Goal: Task Accomplishment & Management: Complete application form

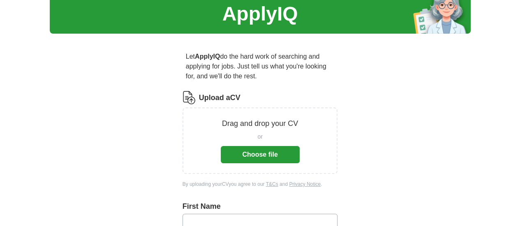
click at [252, 147] on button "Choose file" at bounding box center [260, 154] width 79 height 17
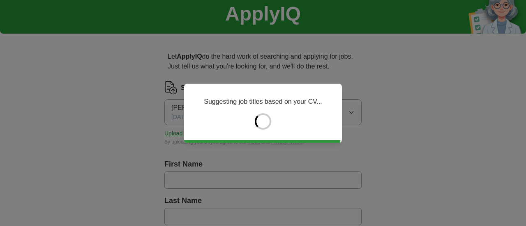
type input "*******"
type input "**********"
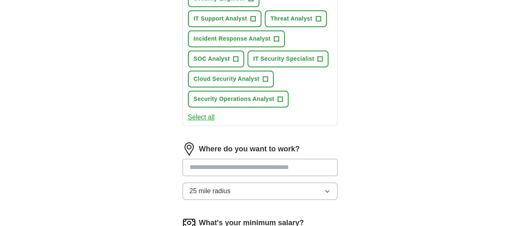
scroll to position [370, 0]
click at [206, 159] on input at bounding box center [259, 167] width 155 height 17
type input "*"
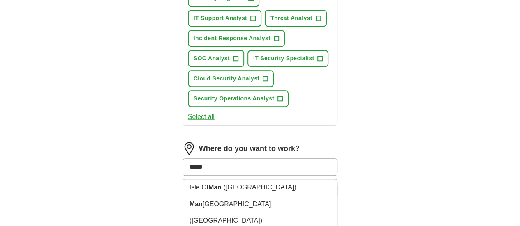
type input "******"
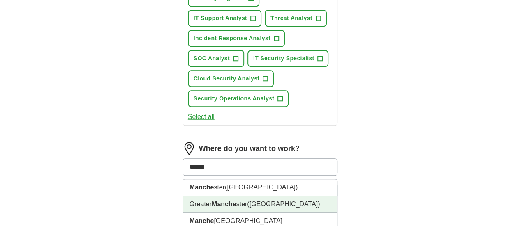
click at [218, 196] on li "Greater Manche ster ([GEOGRAPHIC_DATA])" at bounding box center [260, 204] width 154 height 17
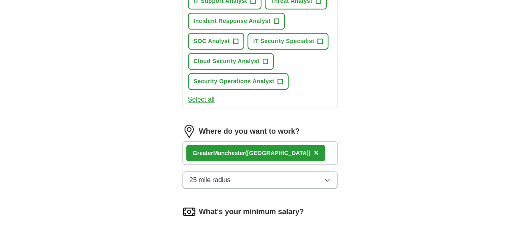
scroll to position [388, 0]
click at [338, 171] on button "25 mile radius" at bounding box center [259, 179] width 155 height 17
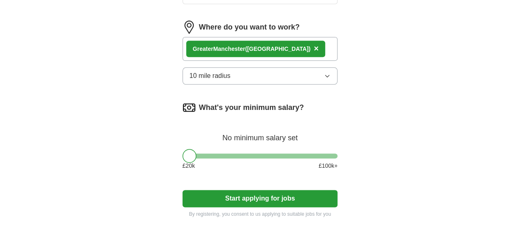
scroll to position [492, 0]
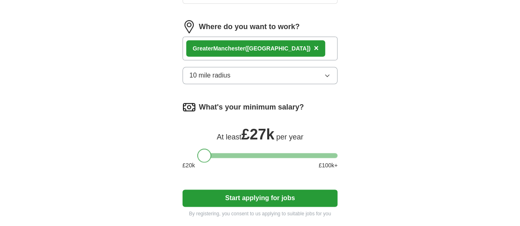
drag, startPoint x: 175, startPoint y: 107, endPoint x: 189, endPoint y: 109, distance: 14.1
click at [197, 149] on div at bounding box center [204, 156] width 14 height 14
drag, startPoint x: 277, startPoint y: 157, endPoint x: 270, endPoint y: 150, distance: 9.6
click at [270, 190] on button "Start applying for jobs" at bounding box center [259, 198] width 155 height 17
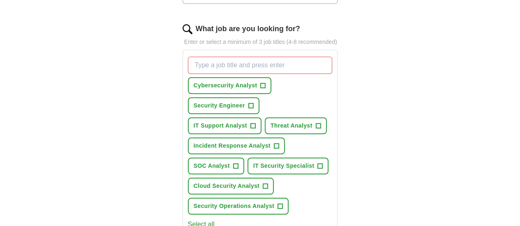
scroll to position [262, 0]
click at [260, 83] on span "+" at bounding box center [262, 86] width 5 height 7
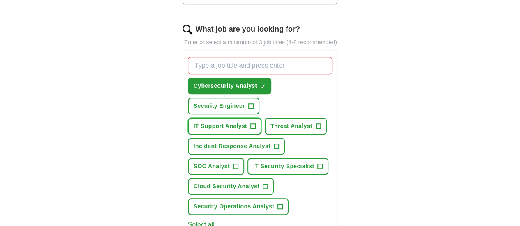
click at [237, 118] on button "IT Support Analyst +" at bounding box center [225, 126] width 74 height 17
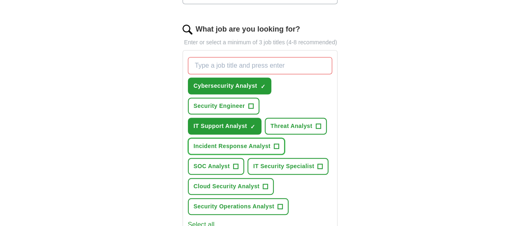
click at [274, 143] on span "+" at bounding box center [276, 146] width 5 height 7
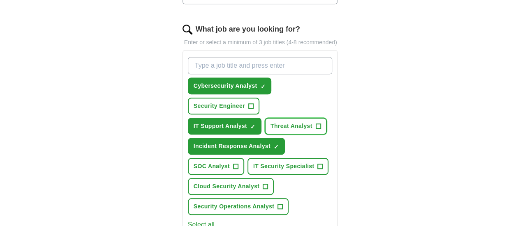
click at [301, 118] on button "Threat Analyst +" at bounding box center [296, 126] width 62 height 17
click at [253, 104] on span "+" at bounding box center [250, 106] width 5 height 5
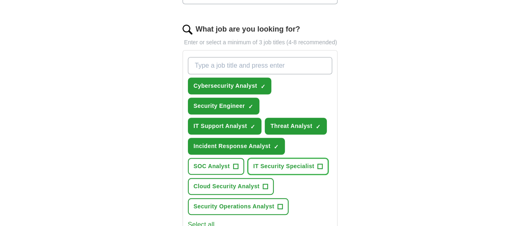
click at [318, 164] on span "+" at bounding box center [320, 167] width 5 height 7
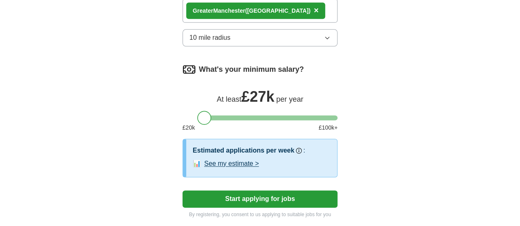
scroll to position [537, 0]
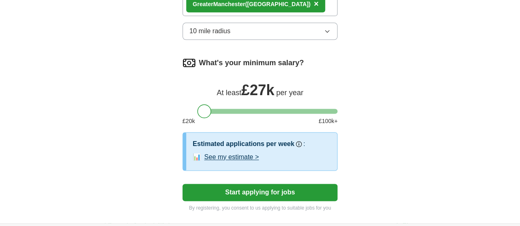
click at [250, 184] on button "Start applying for jobs" at bounding box center [259, 192] width 155 height 17
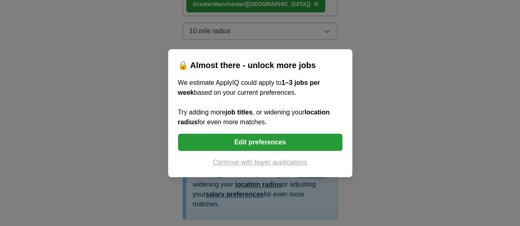
click at [266, 141] on button "Edit preferences" at bounding box center [260, 142] width 164 height 17
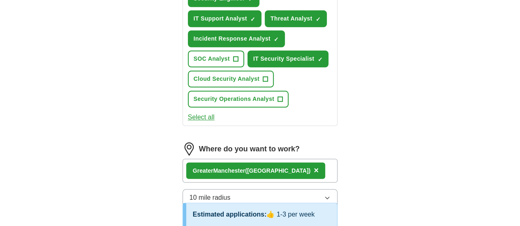
scroll to position [370, 0]
click at [320, 159] on div "Greater Manche ster ([GEOGRAPHIC_DATA]) ×" at bounding box center [259, 171] width 155 height 24
click at [317, 159] on div "Greater Manche ster ([GEOGRAPHIC_DATA]) ×" at bounding box center [259, 171] width 155 height 24
click at [311, 159] on div "Greater Manche ster ([GEOGRAPHIC_DATA]) ×" at bounding box center [259, 171] width 155 height 24
click at [317, 159] on div "Greater Manche ster ([GEOGRAPHIC_DATA]) ×" at bounding box center [259, 171] width 155 height 24
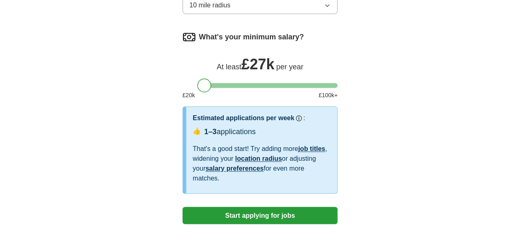
scroll to position [611, 0]
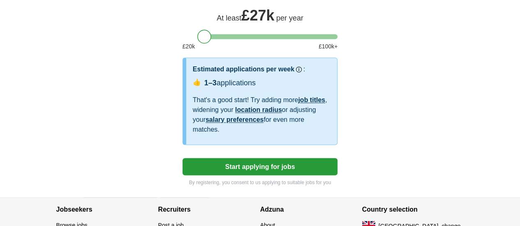
click at [247, 158] on button "Start applying for jobs" at bounding box center [259, 166] width 155 height 17
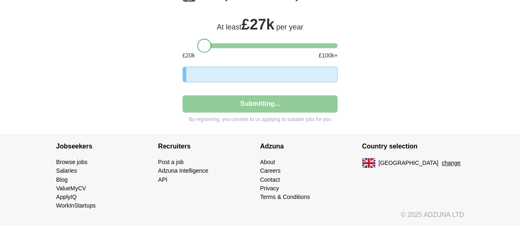
select select "**"
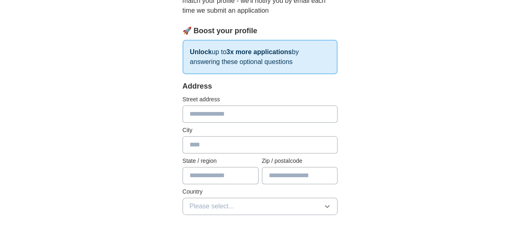
scroll to position [108, 0]
click at [199, 119] on input "text" at bounding box center [259, 113] width 155 height 17
type input "**********"
type input "******"
type input "**********"
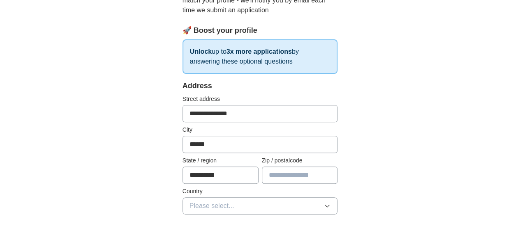
type input "*****"
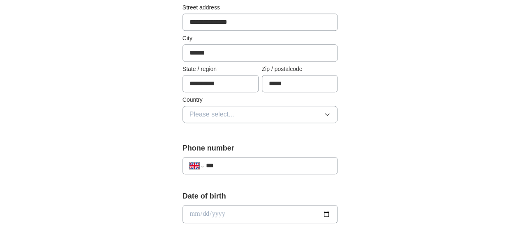
scroll to position [203, 0]
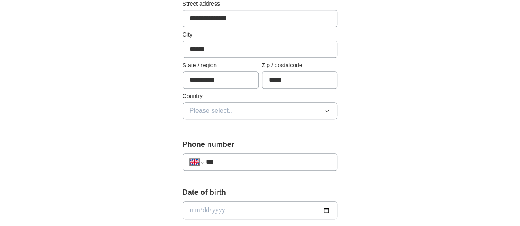
click at [232, 113] on button "Please select..." at bounding box center [259, 110] width 155 height 17
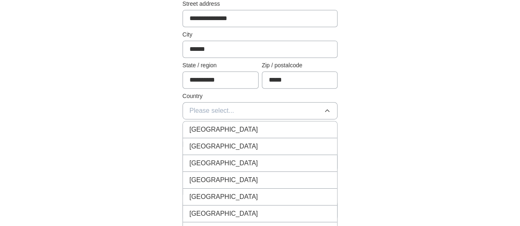
click at [217, 127] on div "[GEOGRAPHIC_DATA]" at bounding box center [259, 130] width 141 height 10
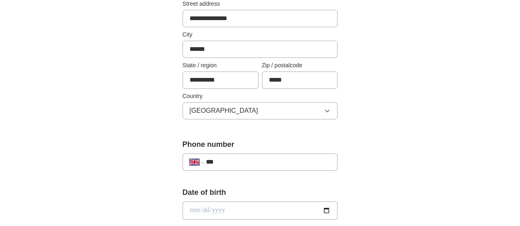
click at [226, 164] on input "***" at bounding box center [268, 162] width 125 height 10
type input "**********"
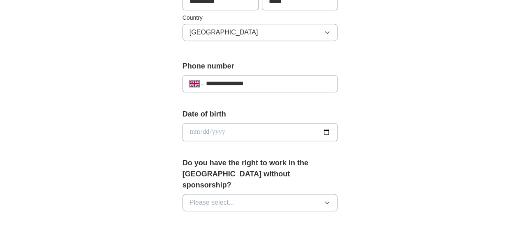
scroll to position [282, 0]
click at [226, 130] on input "date" at bounding box center [259, 132] width 155 height 18
click at [338, 128] on input "date" at bounding box center [259, 132] width 155 height 18
click at [182, 126] on input "date" at bounding box center [259, 132] width 155 height 18
type input "**********"
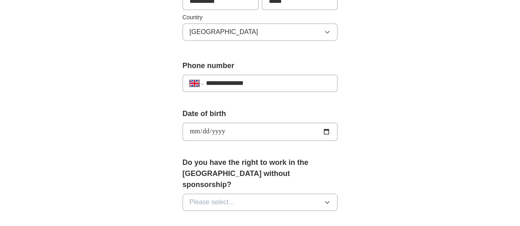
type input "**********"
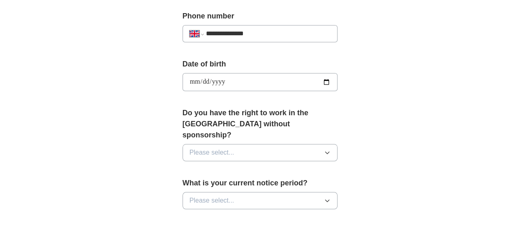
scroll to position [333, 0]
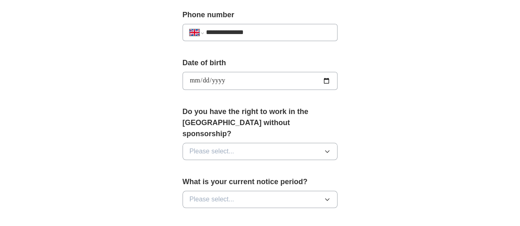
click at [255, 143] on button "Please select..." at bounding box center [259, 151] width 155 height 17
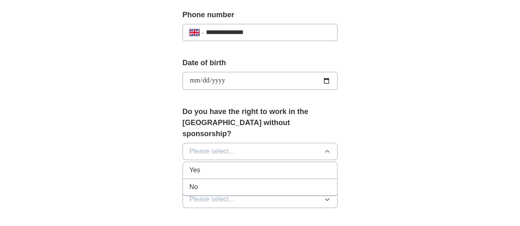
click at [207, 166] on div "Yes" at bounding box center [259, 171] width 141 height 10
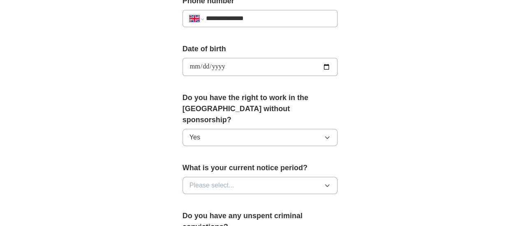
scroll to position [354, 0]
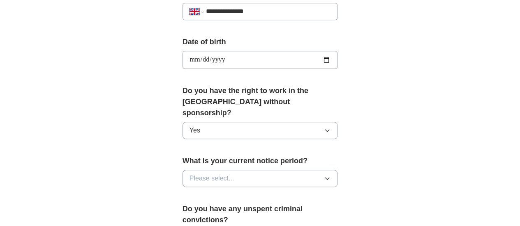
click at [238, 170] on button "Please select..." at bounding box center [259, 178] width 155 height 17
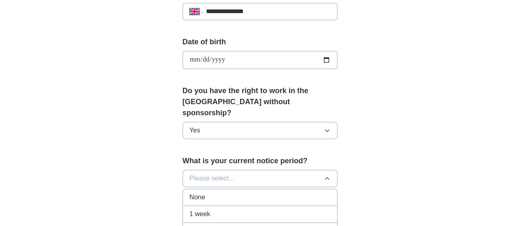
click at [204, 210] on div "1 week" at bounding box center [259, 215] width 141 height 10
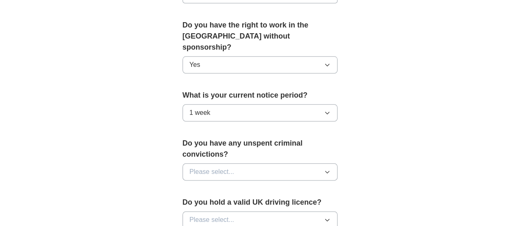
scroll to position [422, 0]
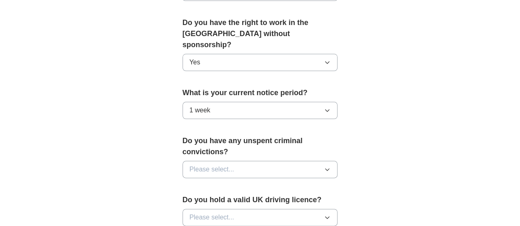
click at [216, 102] on button "1 week" at bounding box center [259, 110] width 155 height 17
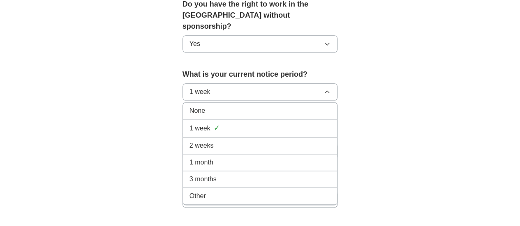
scroll to position [436, 0]
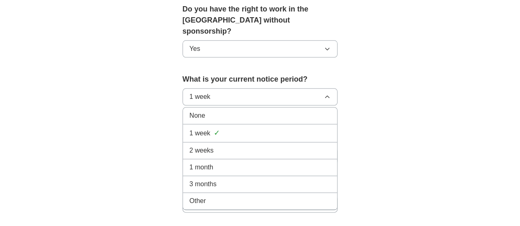
click at [189, 111] on span "None" at bounding box center [197, 116] width 16 height 10
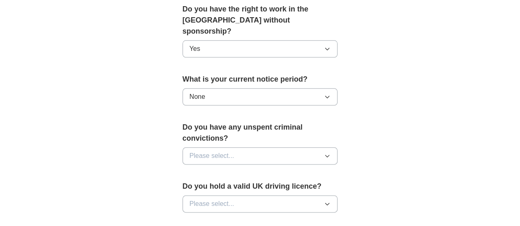
click at [193, 88] on button "None" at bounding box center [259, 96] width 155 height 17
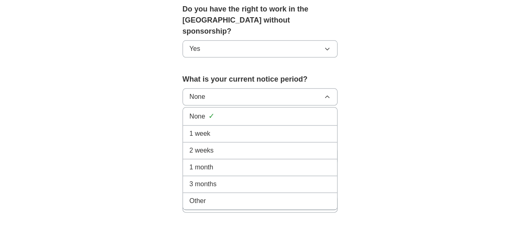
click at [190, 129] on div "1 week" at bounding box center [259, 134] width 141 height 10
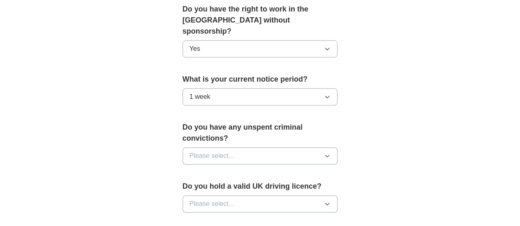
click at [205, 151] on span "Please select..." at bounding box center [211, 156] width 45 height 10
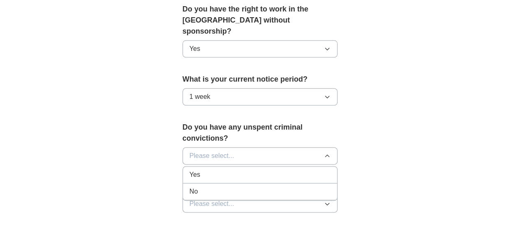
click at [191, 187] on div "No" at bounding box center [259, 192] width 141 height 10
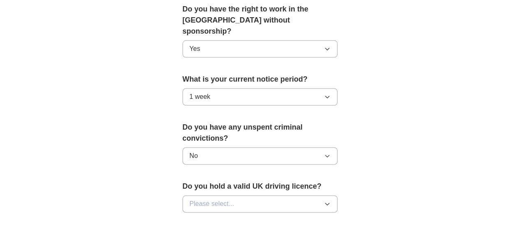
click at [200, 199] on span "Please select..." at bounding box center [211, 204] width 45 height 10
click at [195, 218] on div "Yes" at bounding box center [259, 223] width 141 height 10
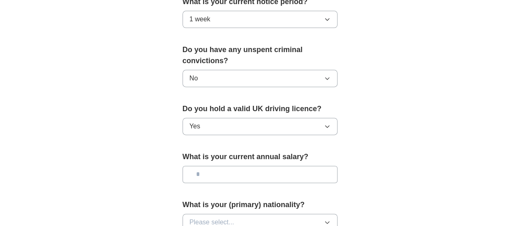
scroll to position [514, 0]
click at [209, 166] on input "text" at bounding box center [259, 174] width 155 height 17
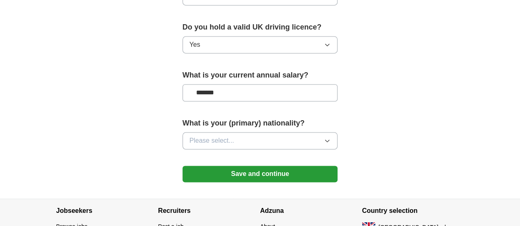
scroll to position [596, 0]
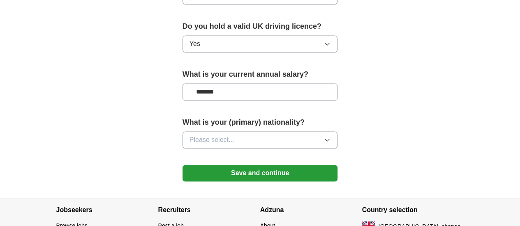
type input "*******"
click at [213, 135] on span "Please select..." at bounding box center [211, 140] width 45 height 10
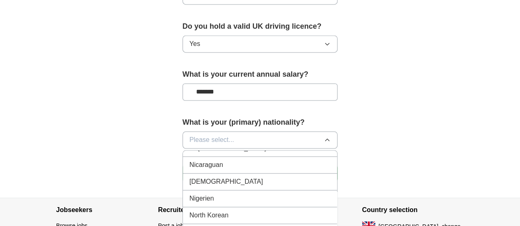
scroll to position [2145, 0]
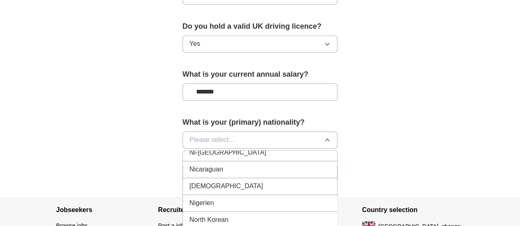
click at [224, 182] on div "[DEMOGRAPHIC_DATA]" at bounding box center [259, 187] width 141 height 10
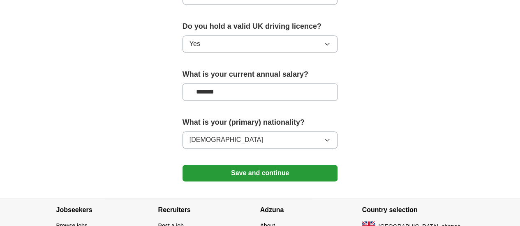
click at [265, 165] on button "Save and continue" at bounding box center [259, 173] width 155 height 16
